Goal: Check status

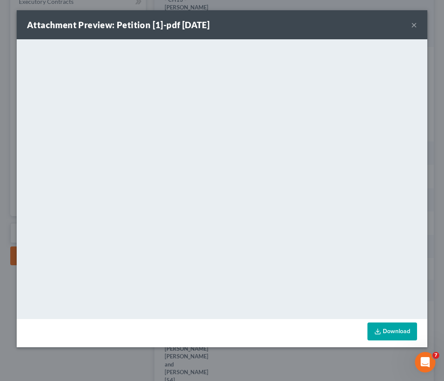
click at [415, 26] on button "×" at bounding box center [414, 25] width 6 height 10
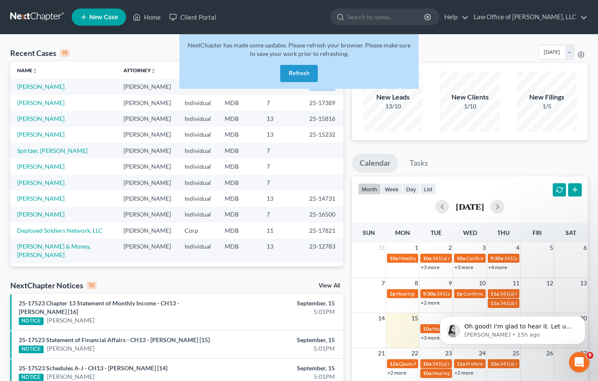
click at [299, 68] on button "Refresh" at bounding box center [299, 73] width 38 height 17
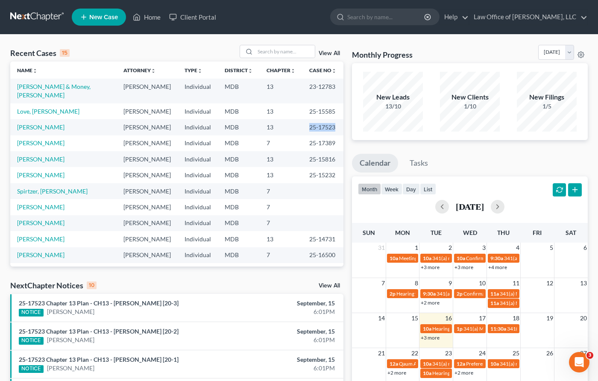
drag, startPoint x: 304, startPoint y: 118, endPoint x: 334, endPoint y: 118, distance: 30.3
click at [334, 119] on td "25-17523" at bounding box center [323, 127] width 41 height 16
copy td "25-17523"
click at [207, 0] on nav "Home New Case Client Portal Law Office of David Cahn, LLC david@cahnlawoffice.c…" at bounding box center [299, 17] width 598 height 34
click at [202, 0] on nav "Home New Case Client Portal Law Office of David Cahn, LLC david@cahnlawoffice.c…" at bounding box center [299, 17] width 598 height 34
